Goal: Task Accomplishment & Management: Manage account settings

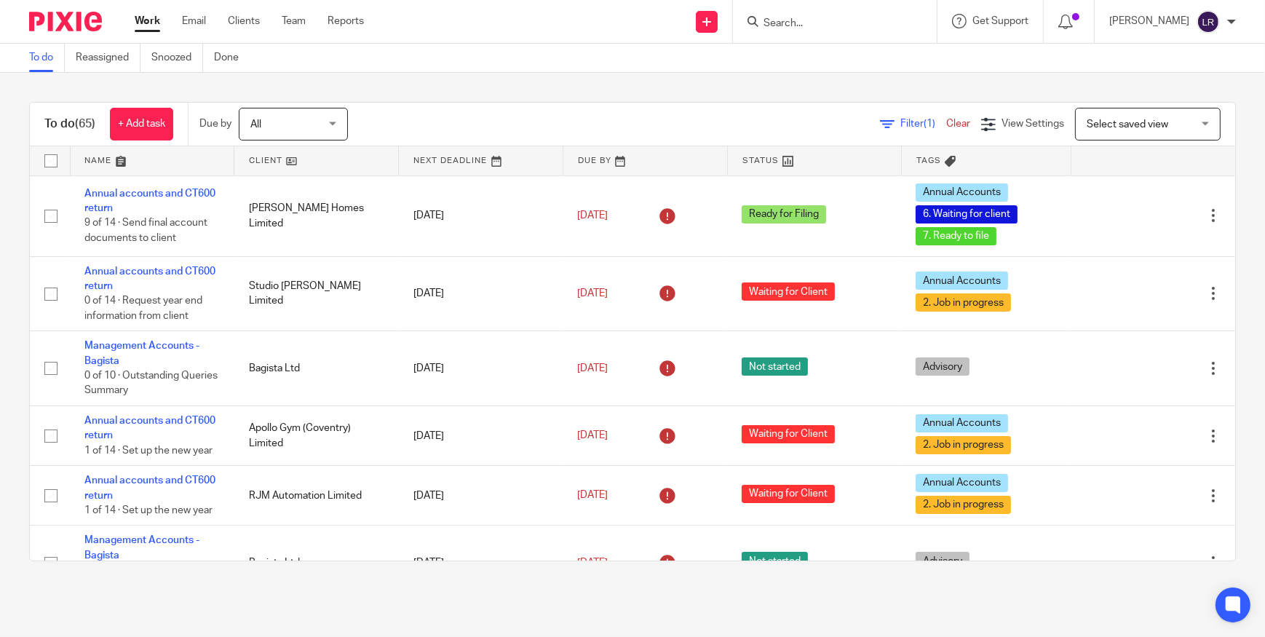
click at [79, 21] on img at bounding box center [65, 22] width 73 height 20
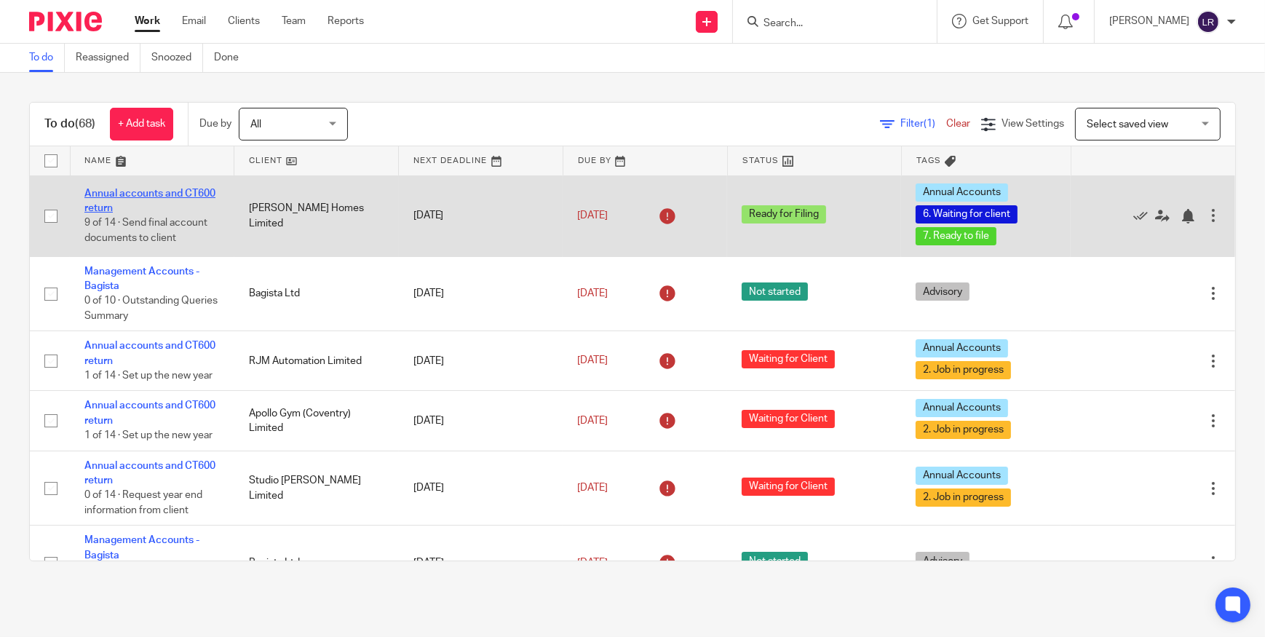
click at [162, 194] on link "Annual accounts and CT600 return" at bounding box center [149, 201] width 131 height 25
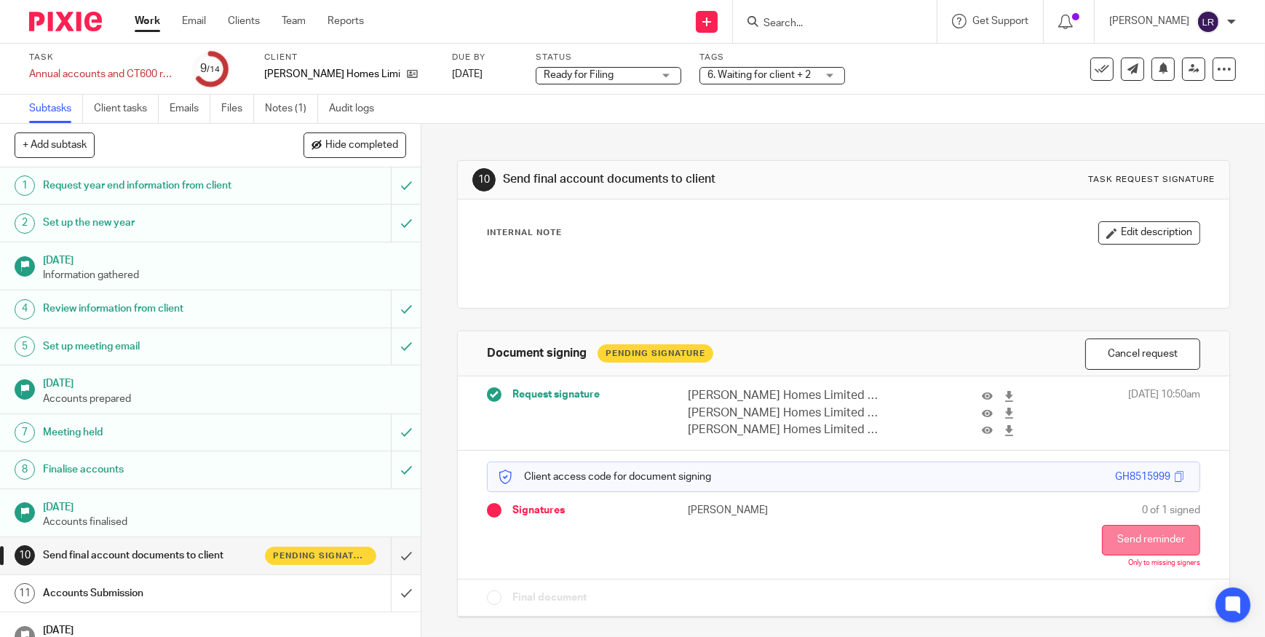
click at [1121, 540] on button "Send reminder" at bounding box center [1151, 540] width 98 height 31
click at [55, 21] on img at bounding box center [65, 22] width 73 height 20
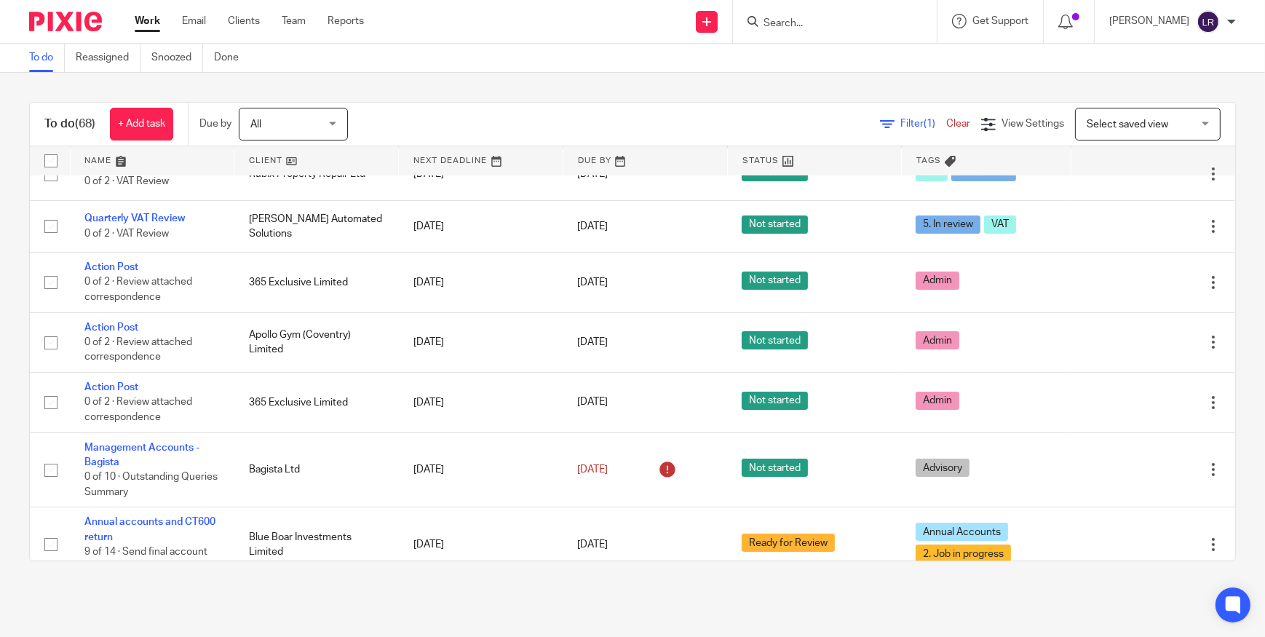
scroll to position [463, 0]
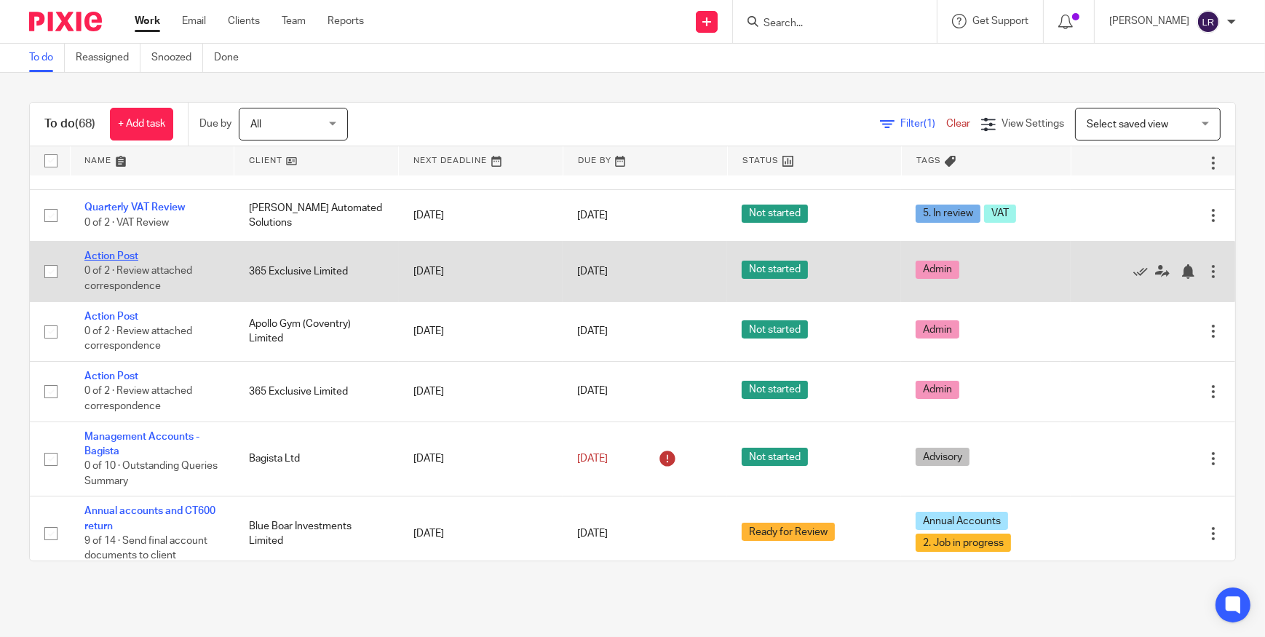
click at [119, 256] on link "Action Post" at bounding box center [111, 256] width 54 height 10
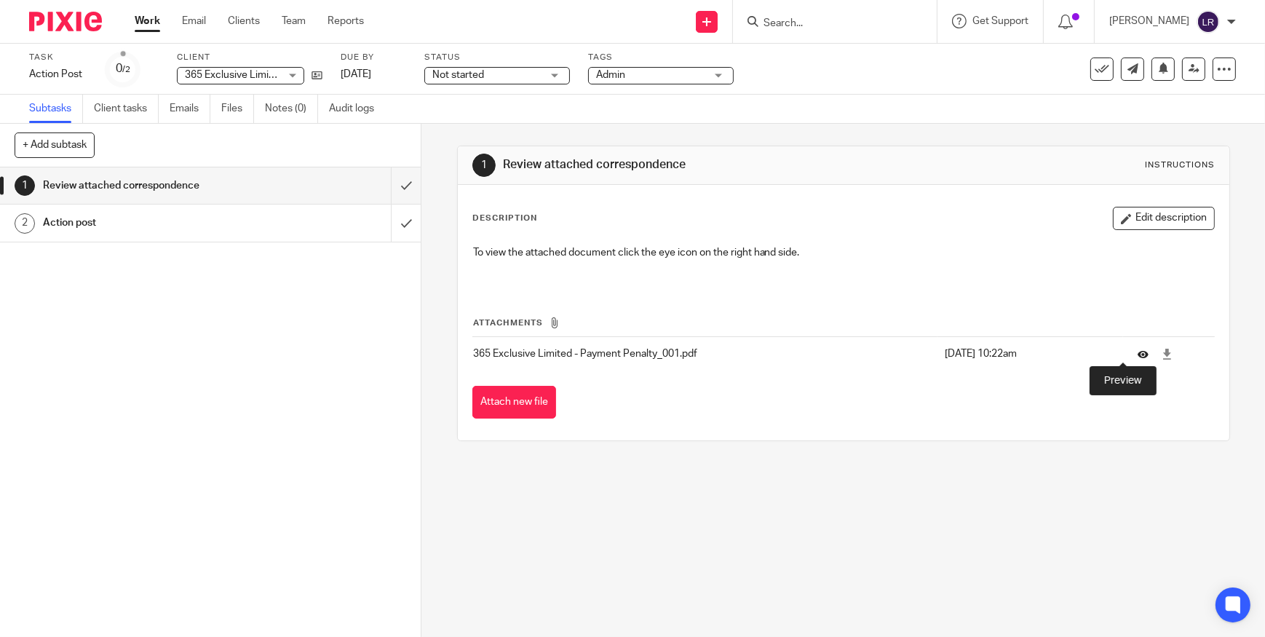
click at [1138, 353] on icon at bounding box center [1143, 354] width 11 height 11
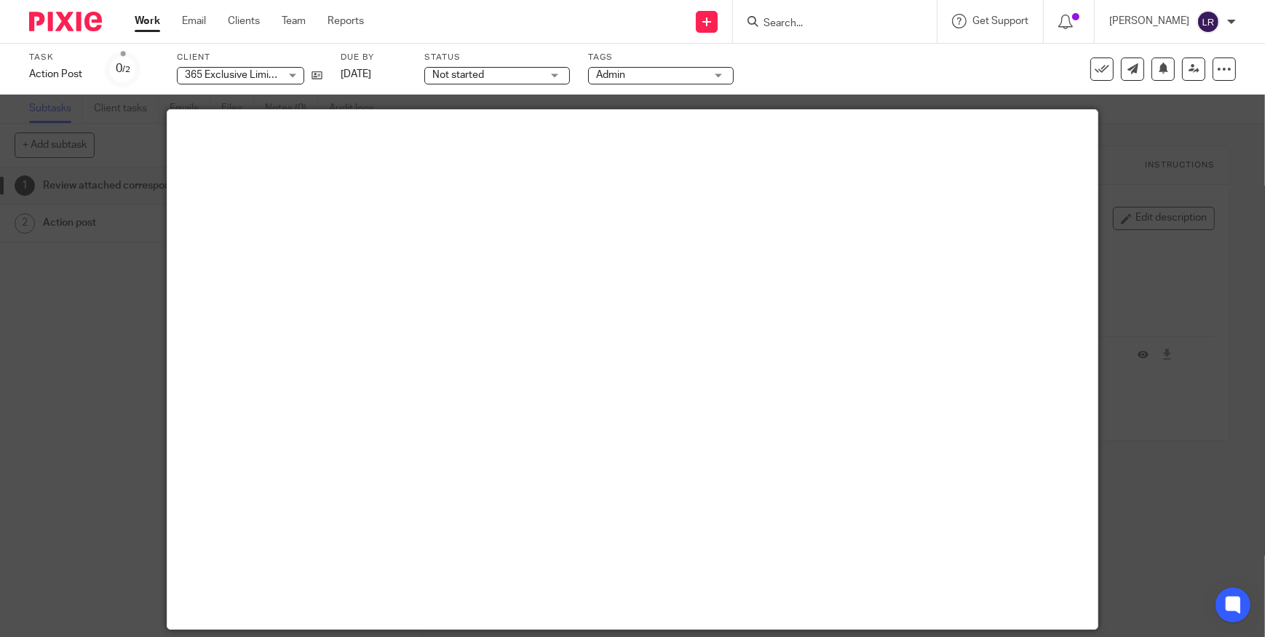
click at [1171, 288] on div at bounding box center [632, 318] width 1265 height 637
click at [1127, 194] on div at bounding box center [632, 318] width 1265 height 637
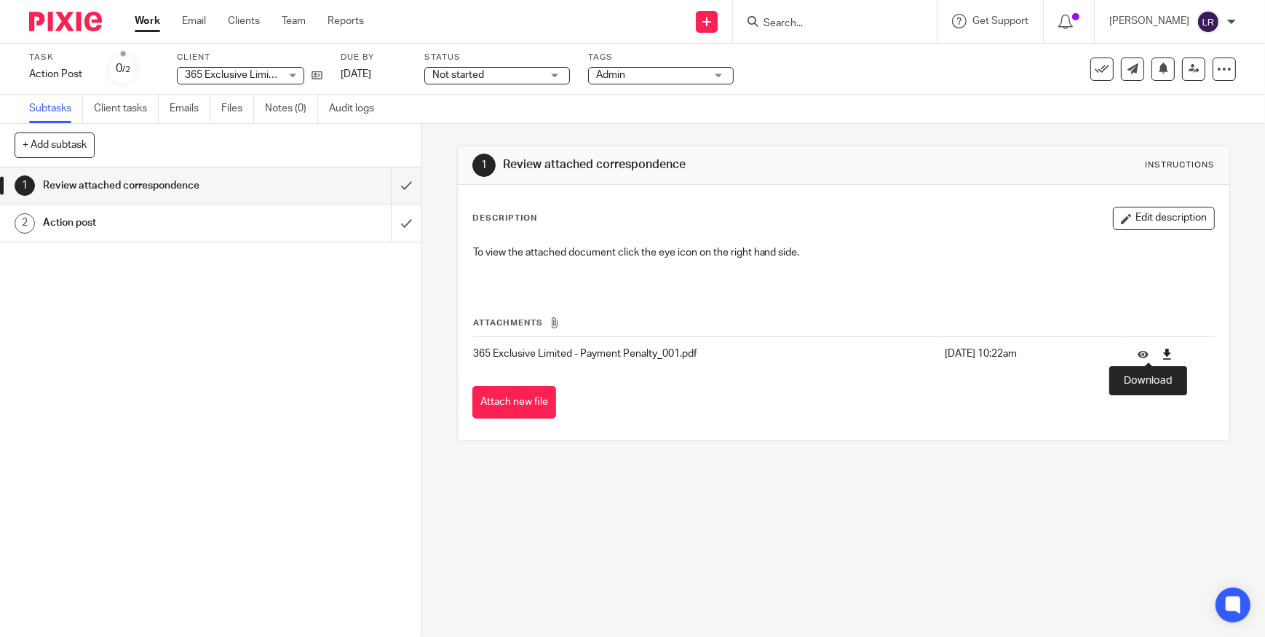
click at [1162, 353] on icon at bounding box center [1167, 354] width 11 height 11
click at [1138, 357] on icon at bounding box center [1143, 354] width 11 height 11
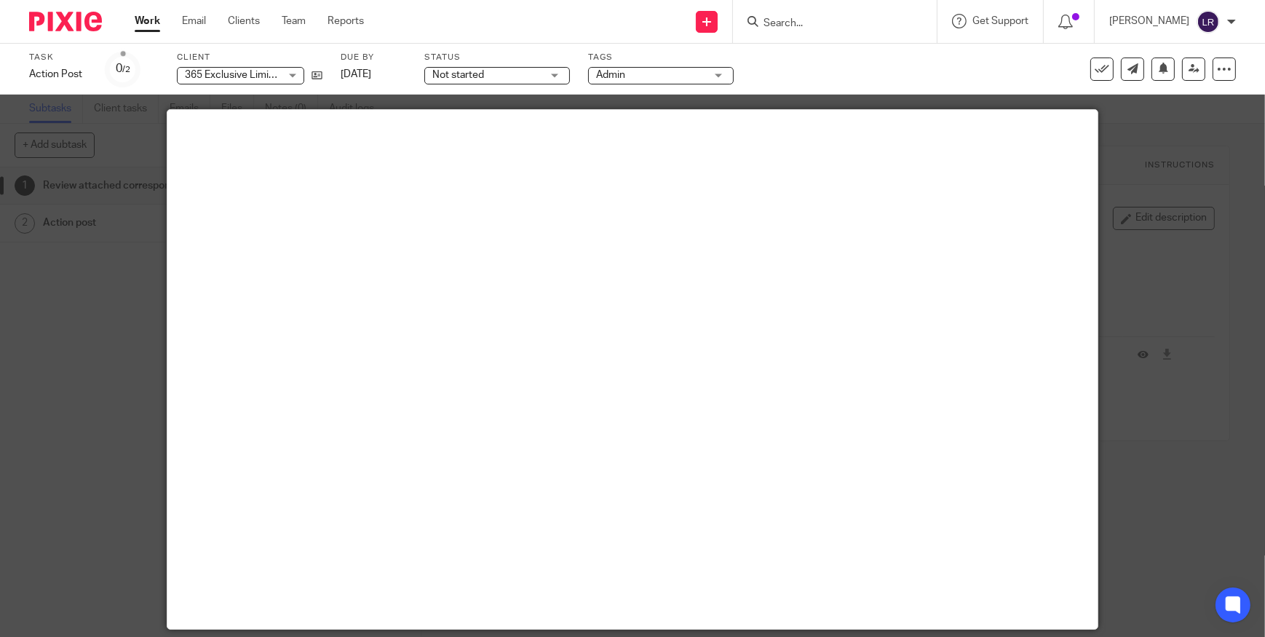
click at [1147, 184] on div at bounding box center [632, 318] width 1265 height 637
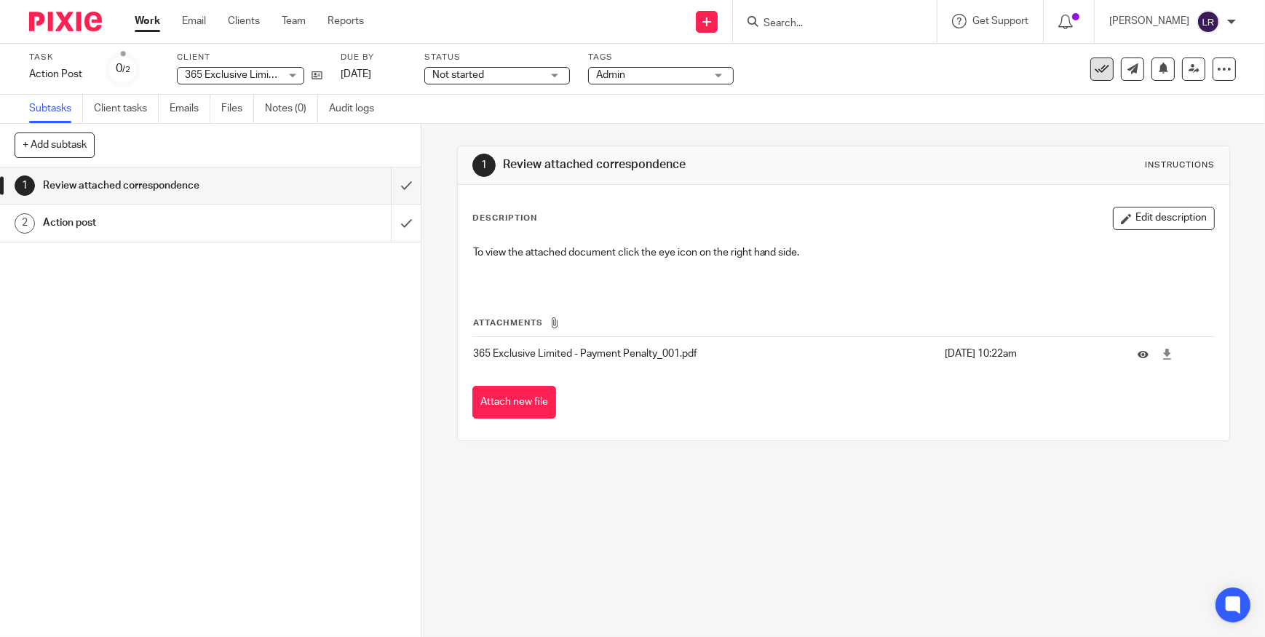
click at [1091, 76] on button at bounding box center [1102, 69] width 23 height 23
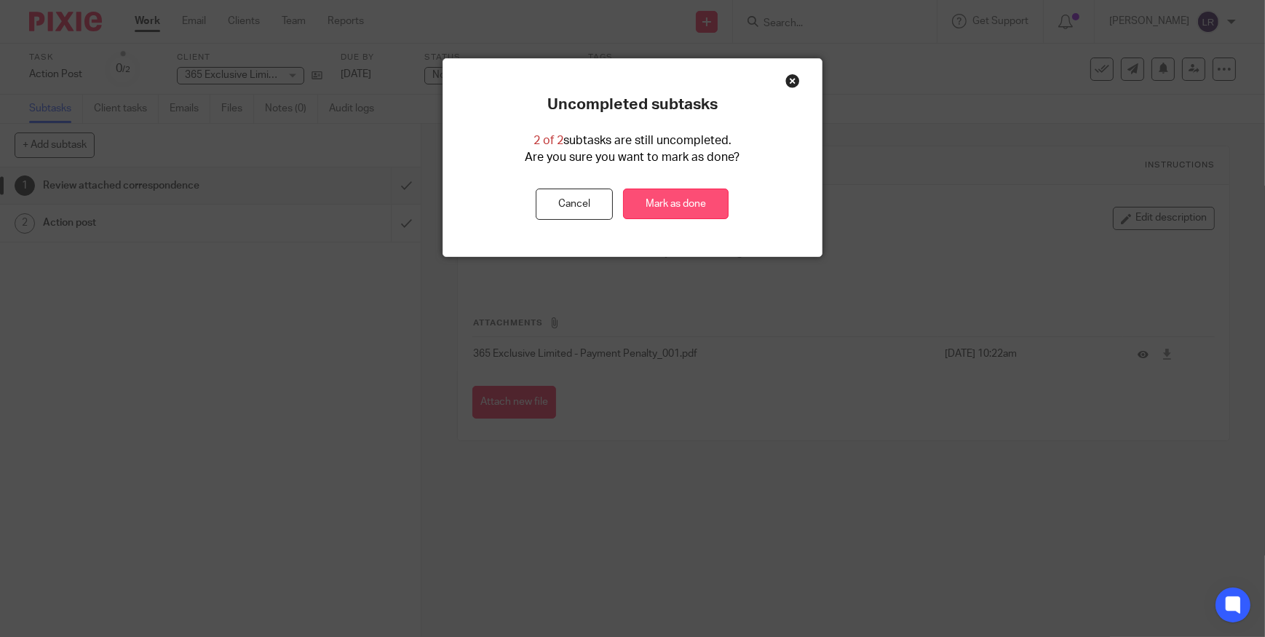
click at [687, 199] on link "Mark as done" at bounding box center [676, 204] width 106 height 31
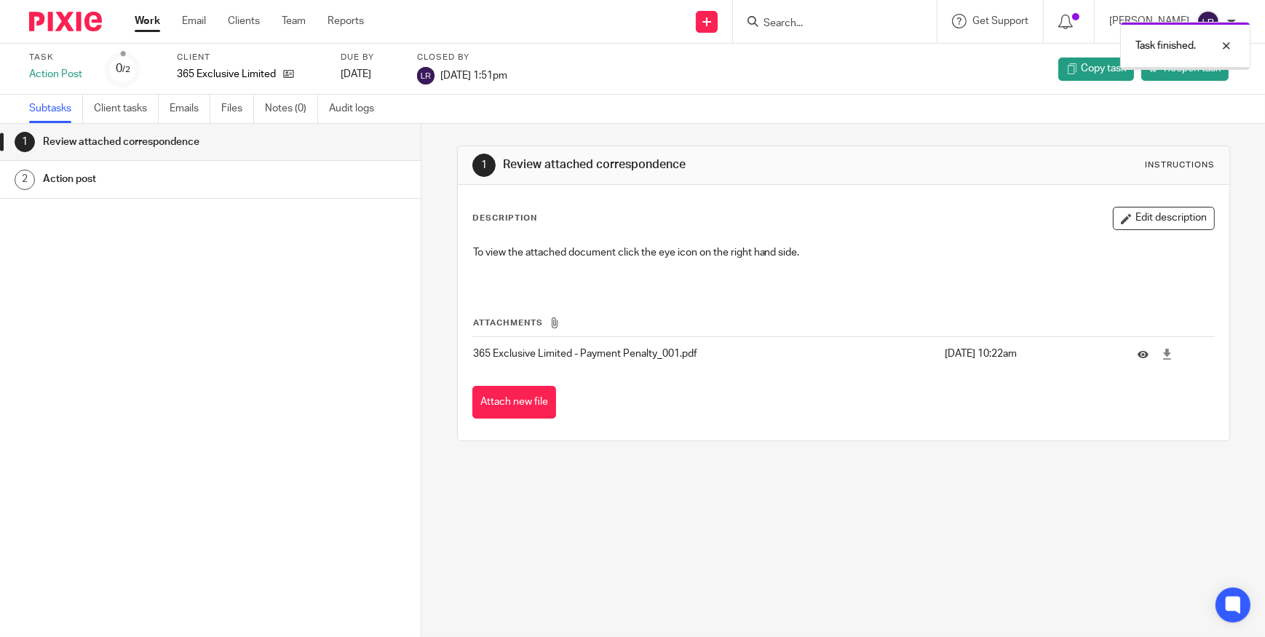
click at [52, 25] on img at bounding box center [65, 22] width 73 height 20
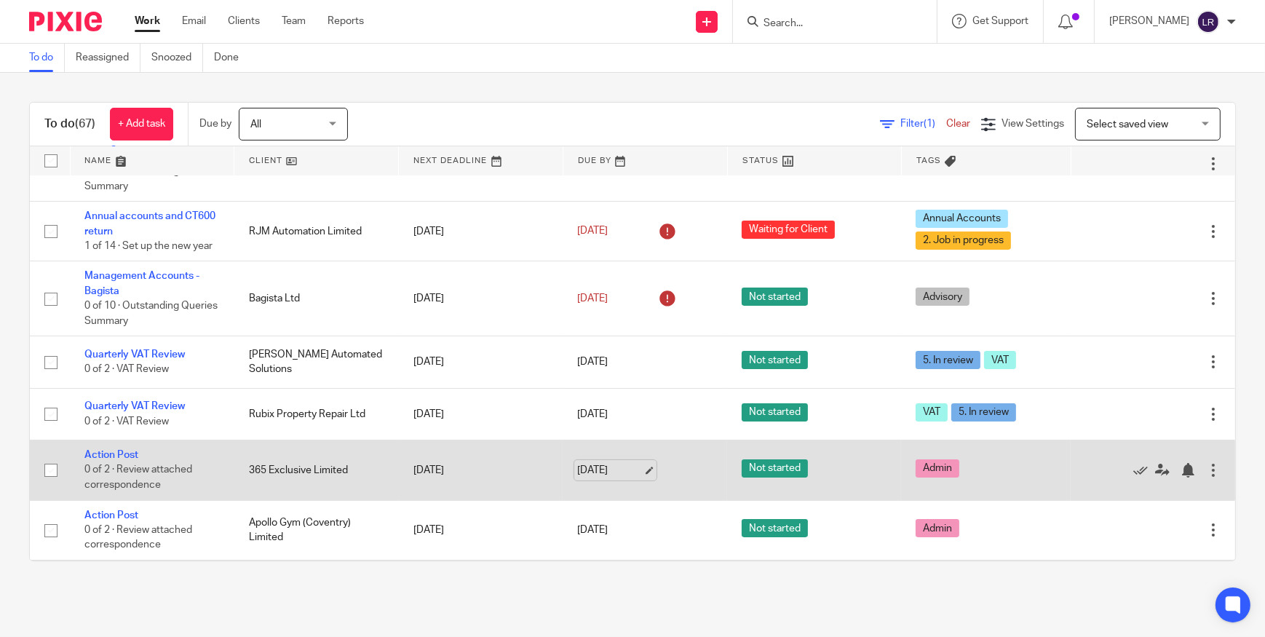
scroll to position [529, 0]
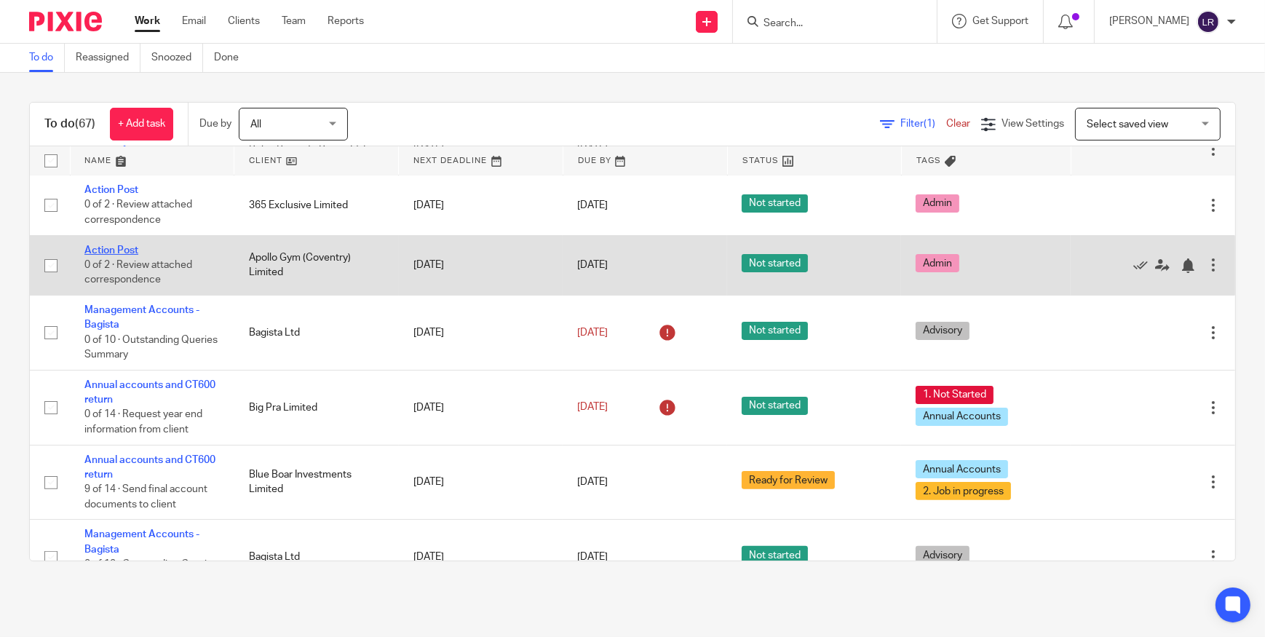
click at [109, 246] on link "Action Post" at bounding box center [111, 250] width 54 height 10
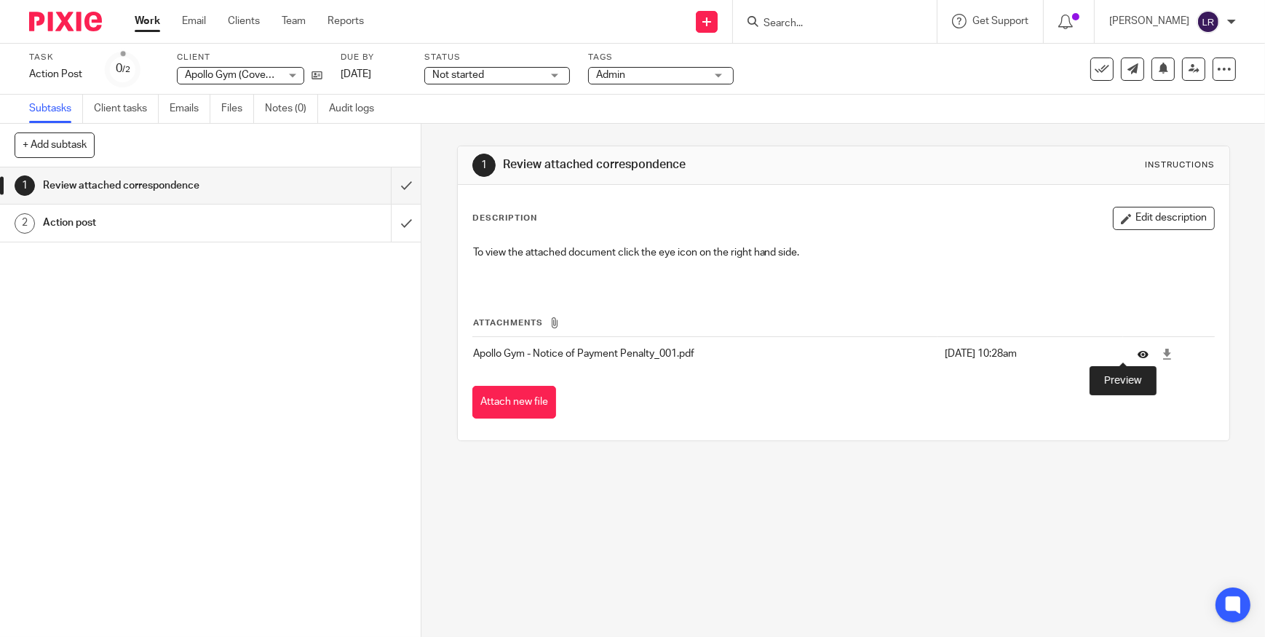
click at [1138, 352] on icon at bounding box center [1143, 354] width 11 height 11
click at [1162, 352] on icon at bounding box center [1167, 354] width 11 height 11
drag, startPoint x: 532, startPoint y: 350, endPoint x: 650, endPoint y: 357, distance: 118.9
click at [650, 357] on p "Apollo Gym - Notice of Payment Penalty_001.pdf" at bounding box center [705, 354] width 464 height 15
copy p "Notice of Payment Penalty"
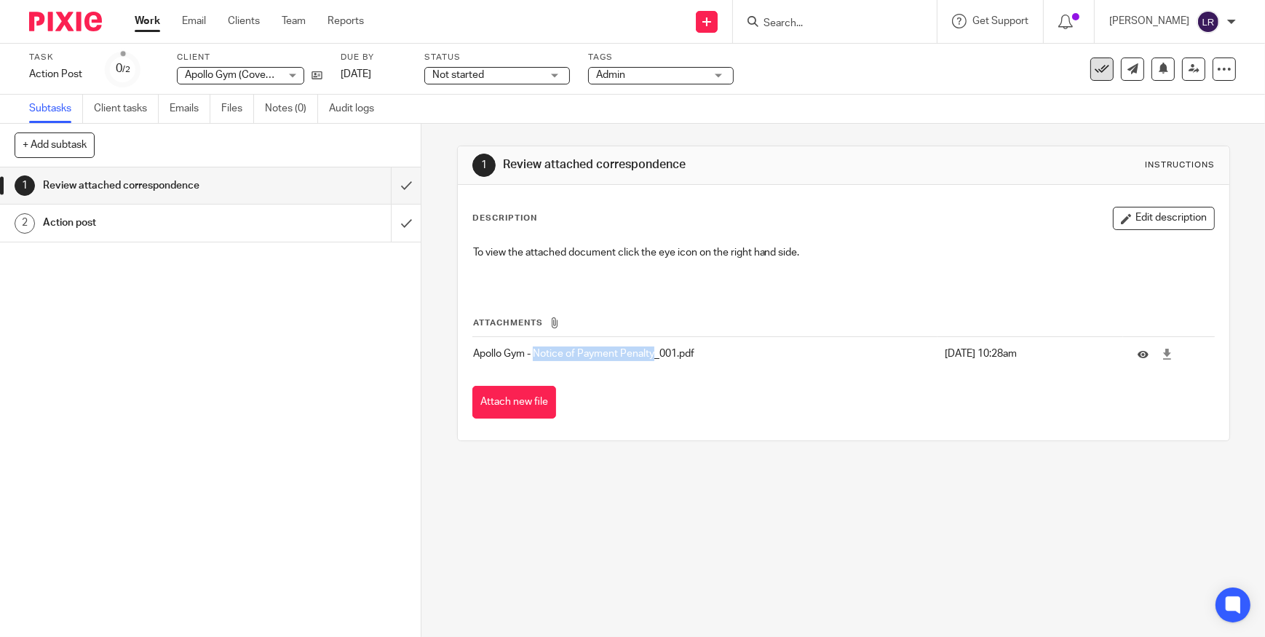
drag, startPoint x: 1096, startPoint y: 66, endPoint x: 1056, endPoint y: 119, distance: 65.5
click at [1095, 68] on icon at bounding box center [1102, 69] width 15 height 15
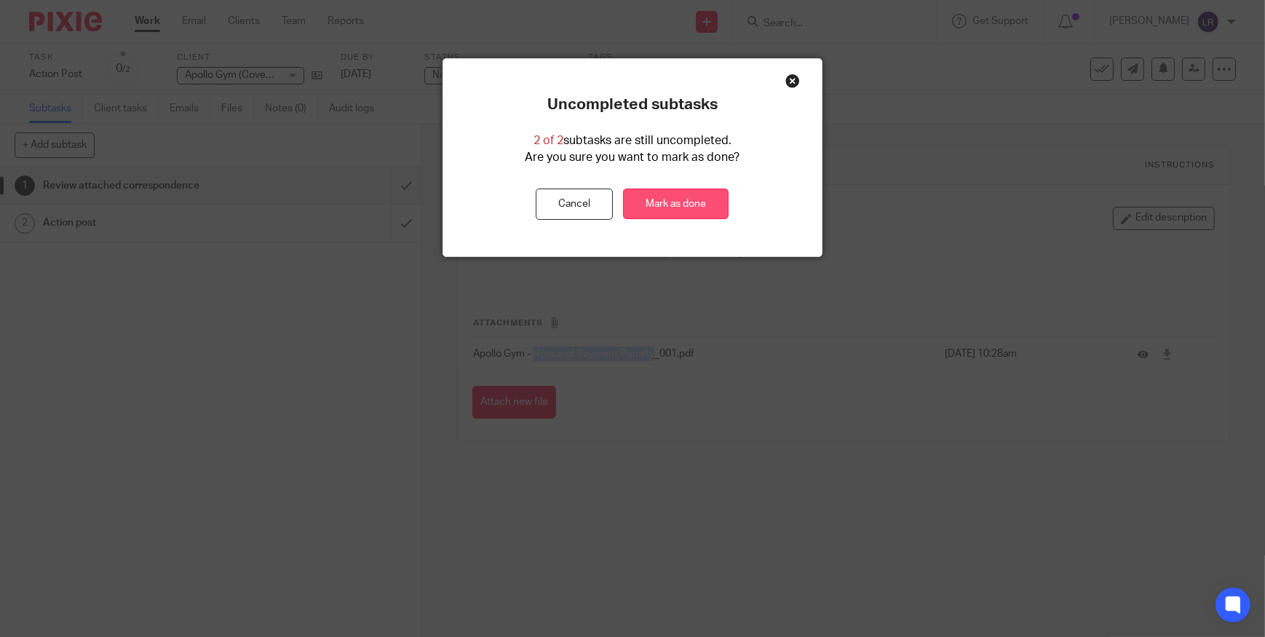
click at [698, 204] on link "Mark as done" at bounding box center [676, 204] width 106 height 31
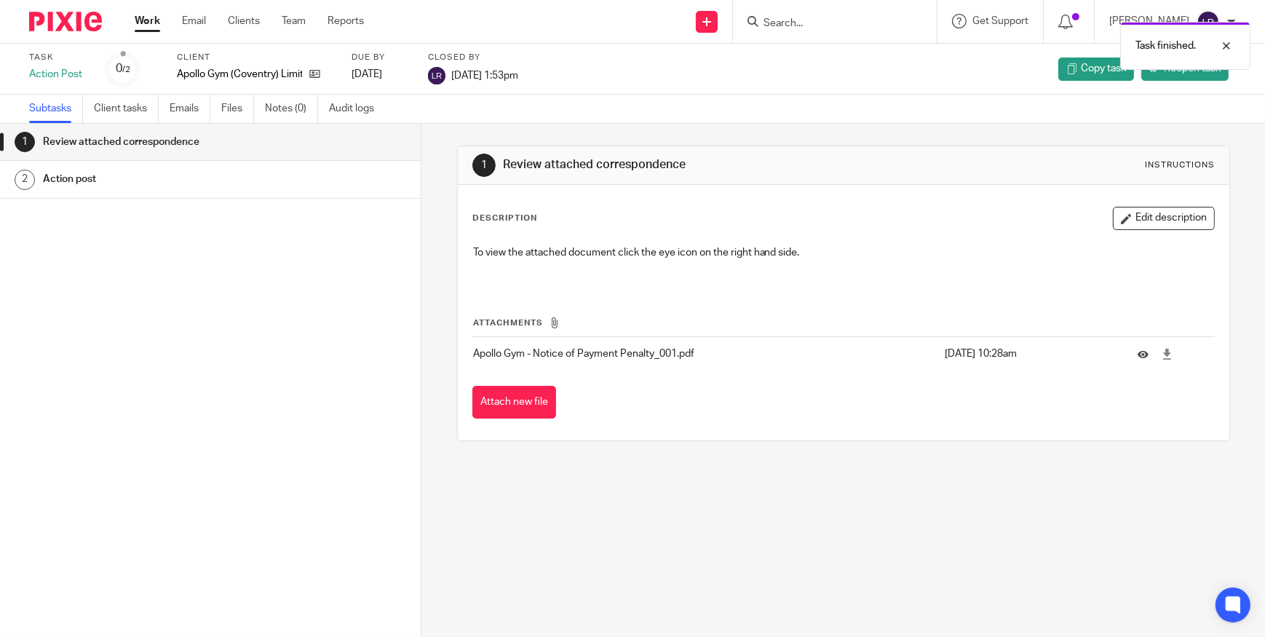
click at [62, 20] on img at bounding box center [65, 22] width 73 height 20
